Goal: Information Seeking & Learning: Learn about a topic

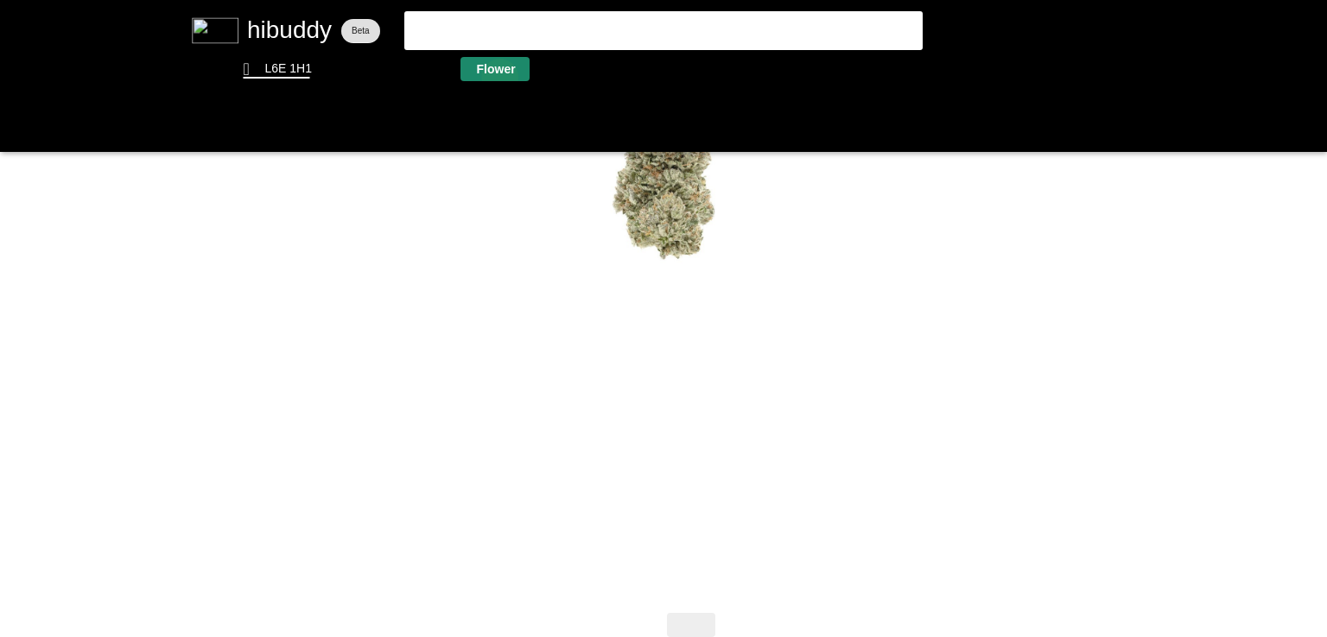
click at [501, 80] on flt-glass-pane at bounding box center [663, 318] width 1327 height 637
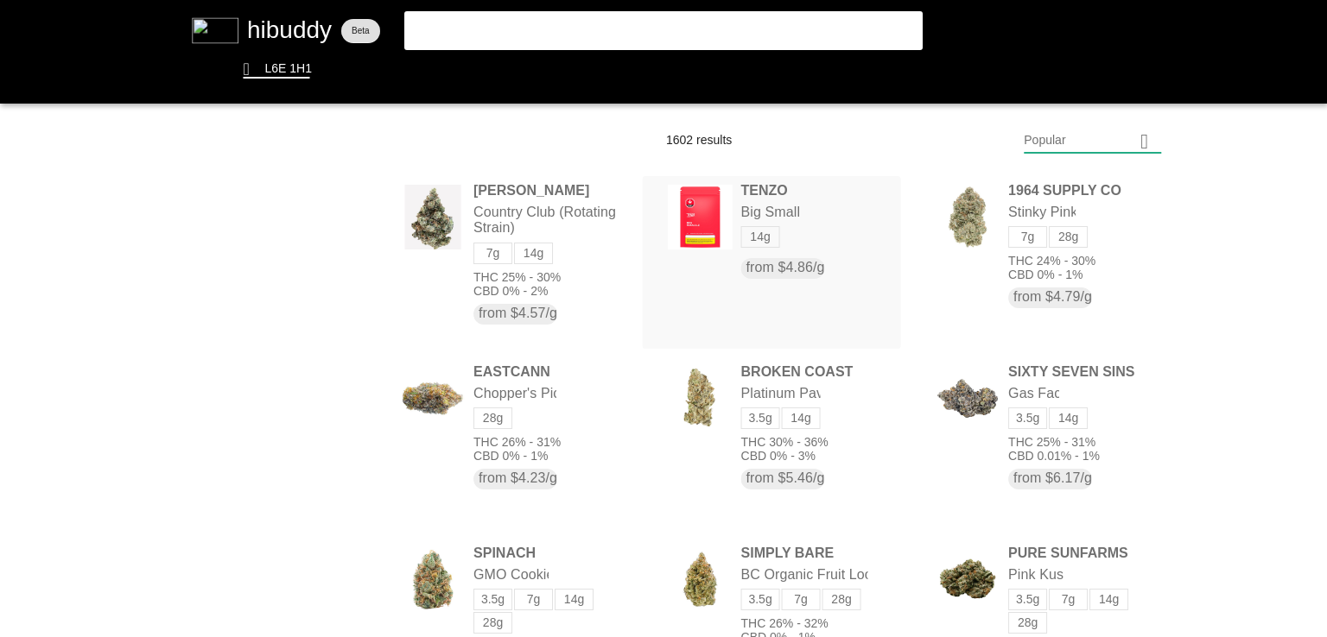
click at [730, 225] on flt-glass-pane at bounding box center [663, 318] width 1327 height 637
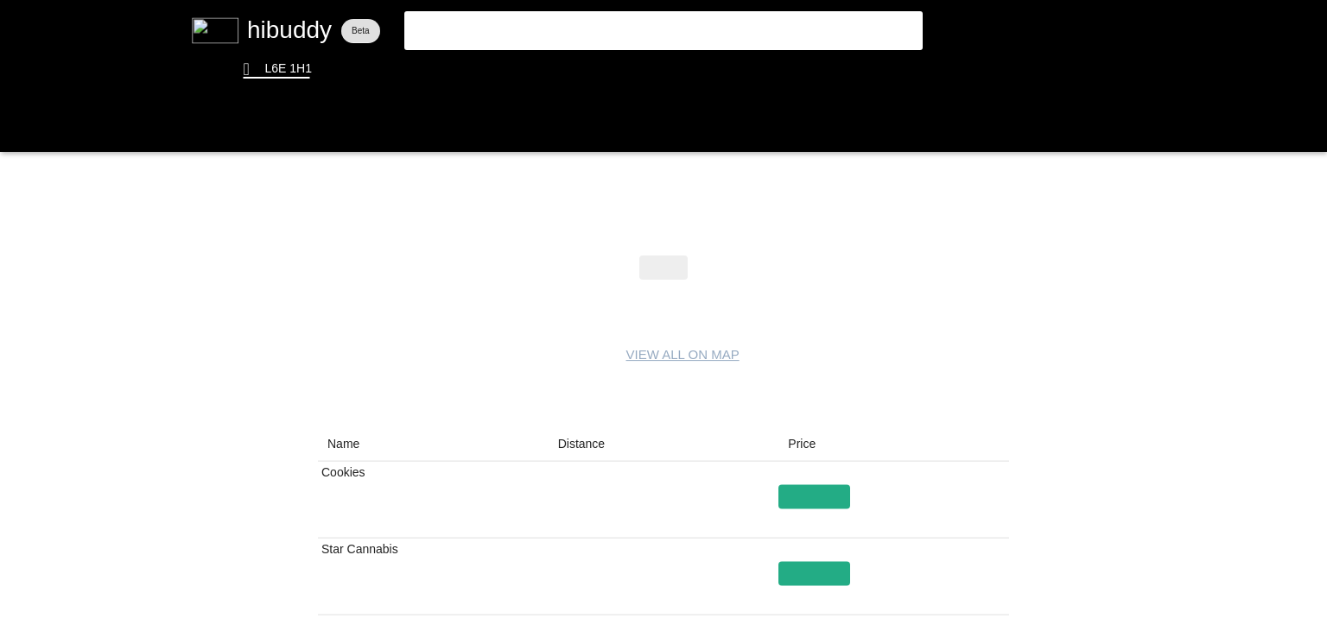
click at [573, 455] on flt-glass-pane at bounding box center [663, 318] width 1327 height 637
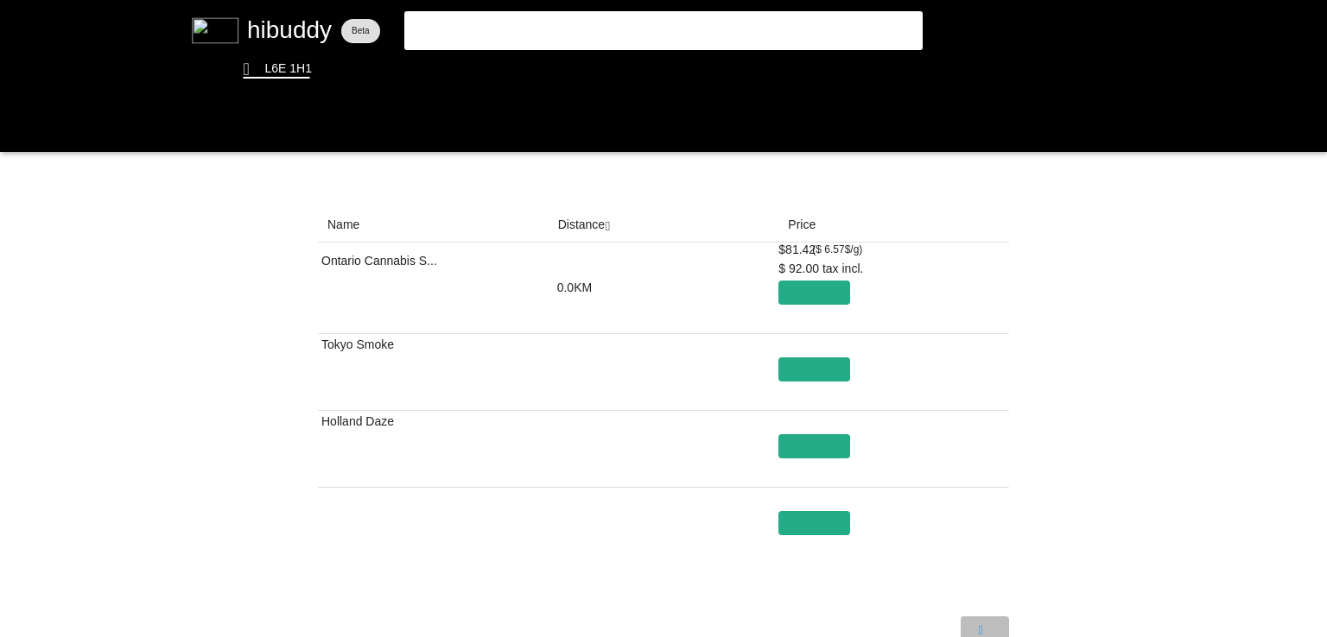
click at [992, 625] on flt-glass-pane at bounding box center [663, 318] width 1327 height 637
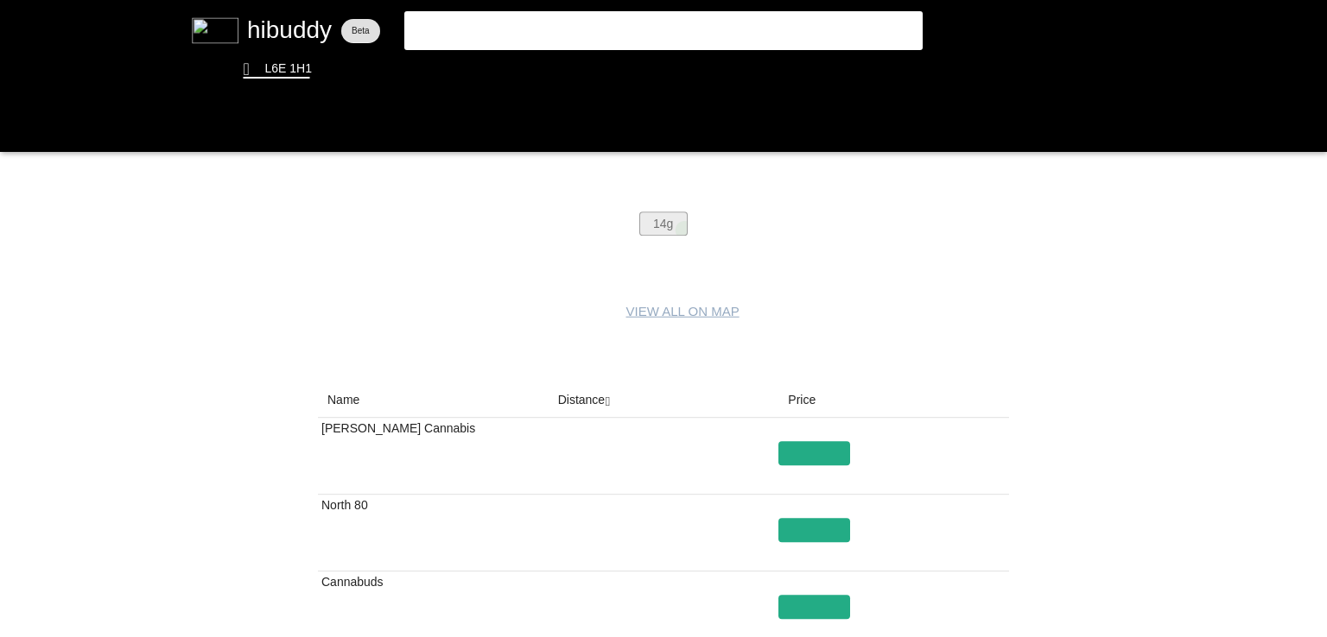
click at [684, 230] on flt-glass-pane at bounding box center [663, 318] width 1327 height 637
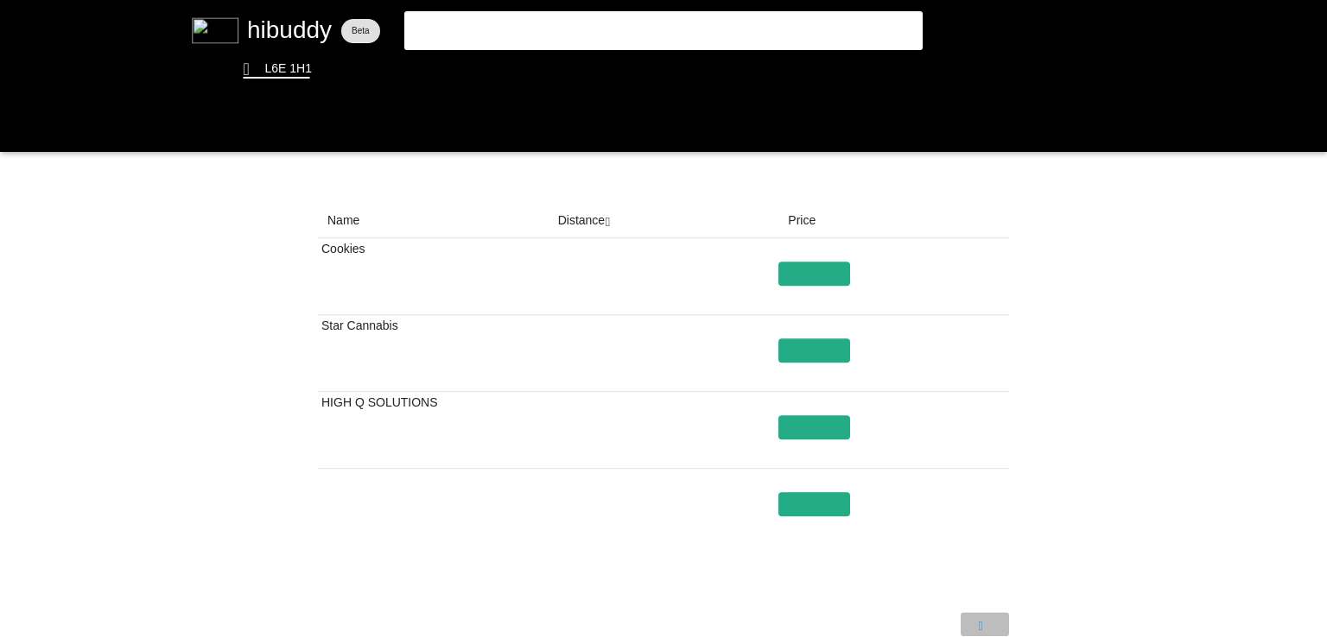
click at [981, 615] on flt-glass-pane at bounding box center [663, 318] width 1327 height 637
click at [929, 614] on flt-glass-pane at bounding box center [663, 318] width 1327 height 637
